Goal: Task Accomplishment & Management: Use online tool/utility

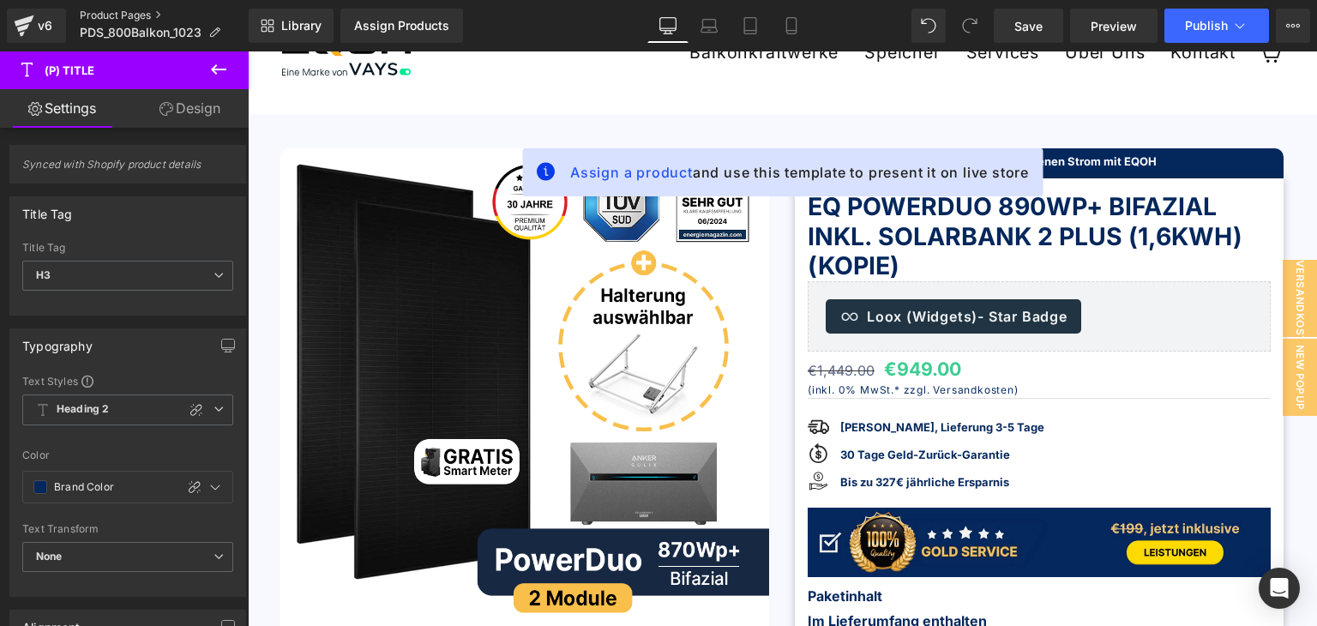
click at [115, 10] on link "Product Pages" at bounding box center [164, 16] width 169 height 14
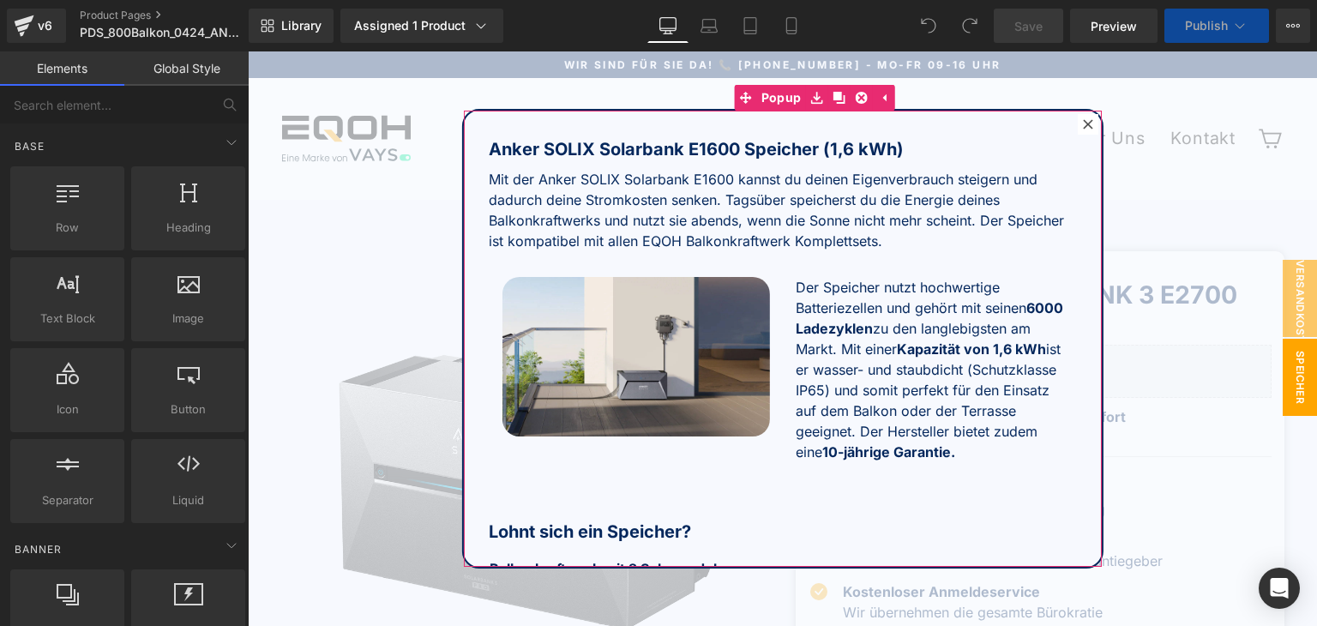
click at [1083, 123] on icon at bounding box center [1088, 124] width 10 height 10
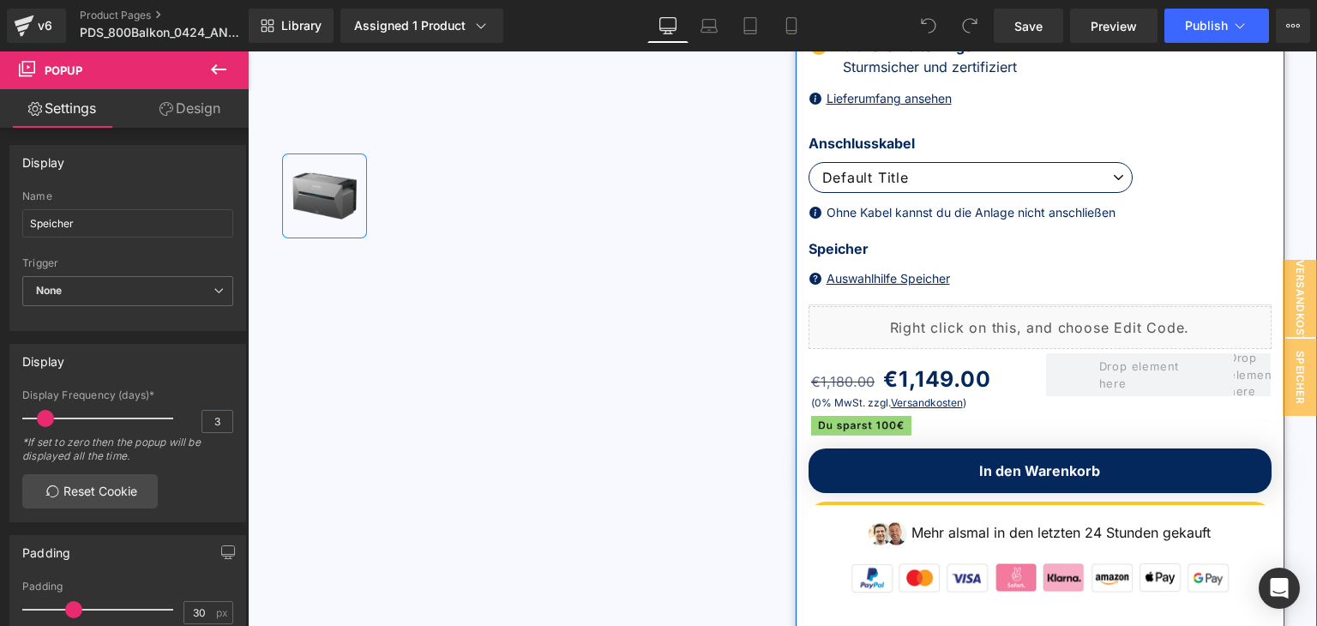
scroll to position [600, 0]
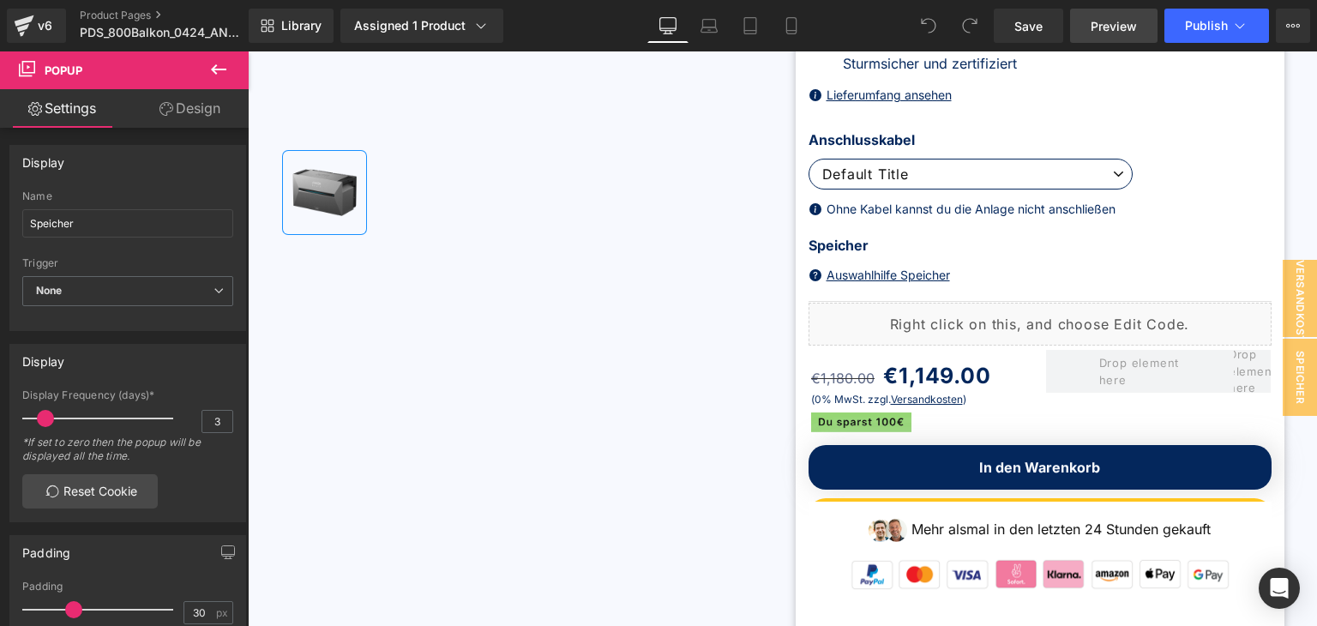
click at [1108, 25] on span "Preview" at bounding box center [1114, 26] width 46 height 18
